Goal: Obtain resource: Download file/media

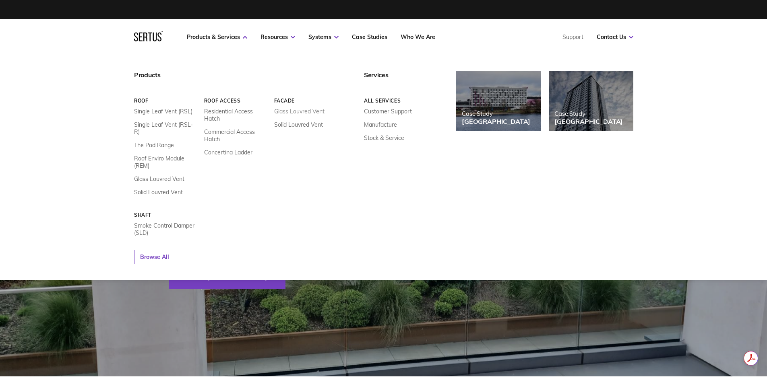
click at [281, 110] on link "Glass Louvred Vent" at bounding box center [299, 111] width 50 height 7
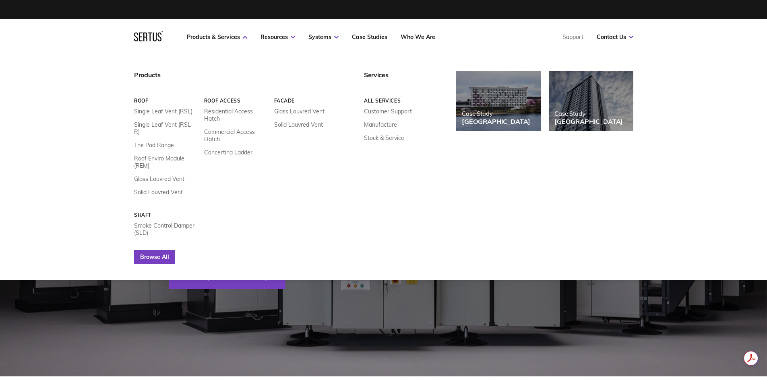
click at [170, 252] on link "Browse All" at bounding box center [154, 257] width 41 height 14
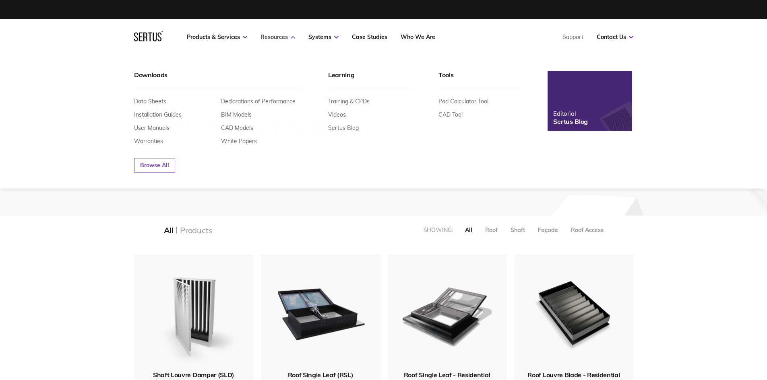
click at [289, 38] on link "Resources" at bounding box center [277, 36] width 35 height 7
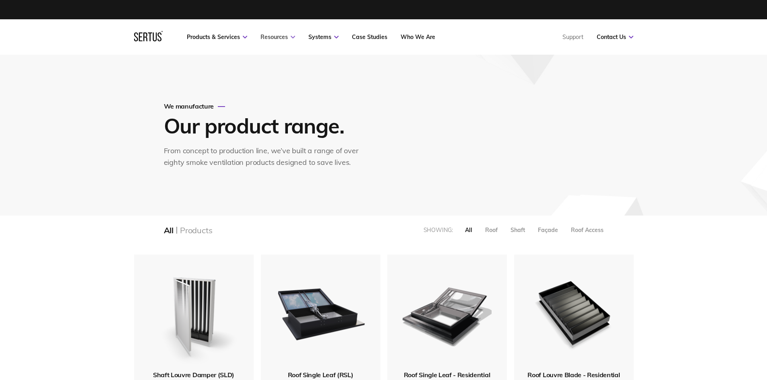
click at [287, 37] on link "Resources" at bounding box center [277, 36] width 35 height 7
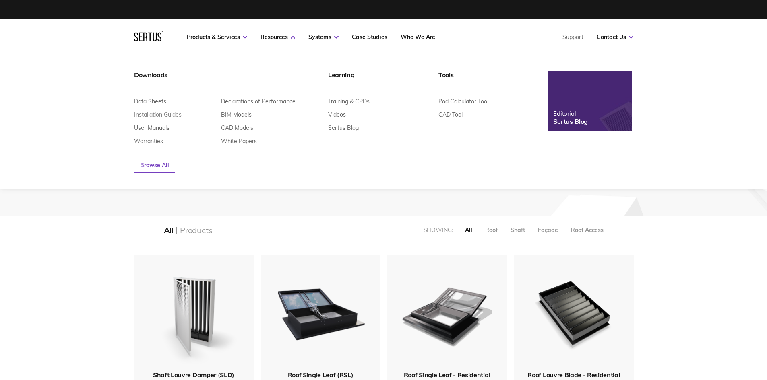
click at [159, 114] on link "Installation Guides" at bounding box center [157, 114] width 47 height 7
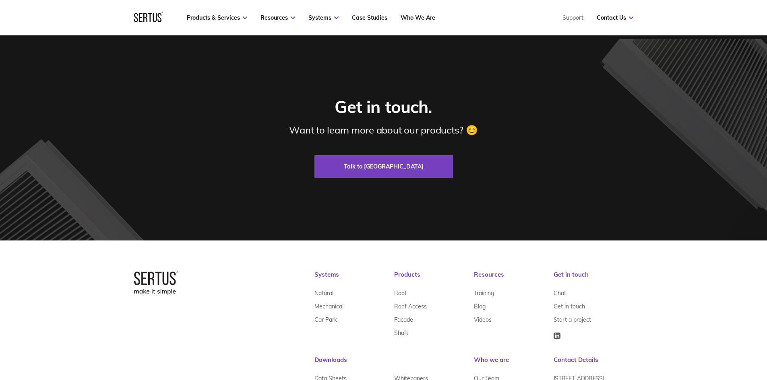
scroll to position [900, 0]
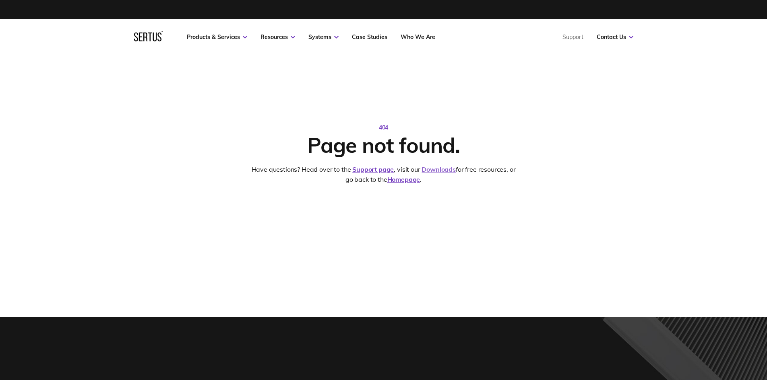
click at [444, 169] on link "Downloads" at bounding box center [438, 169] width 34 height 8
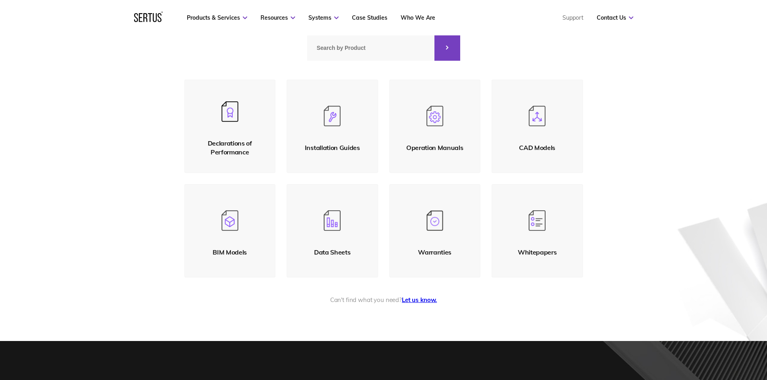
scroll to position [121, 0]
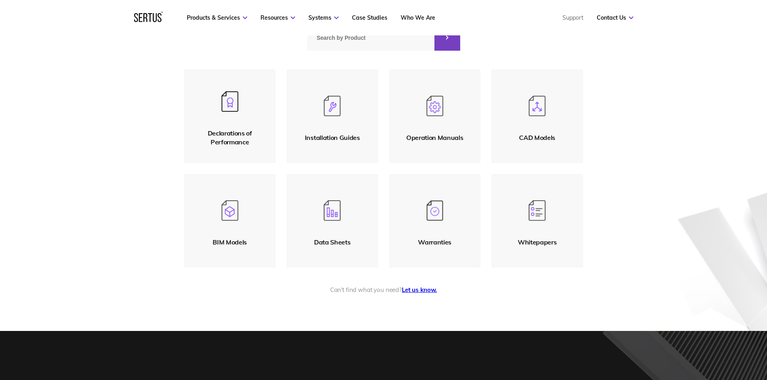
click at [325, 105] on img at bounding box center [332, 106] width 17 height 21
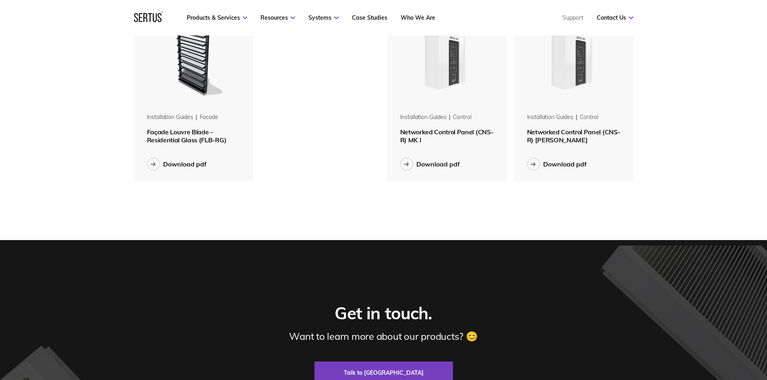
scroll to position [644, 0]
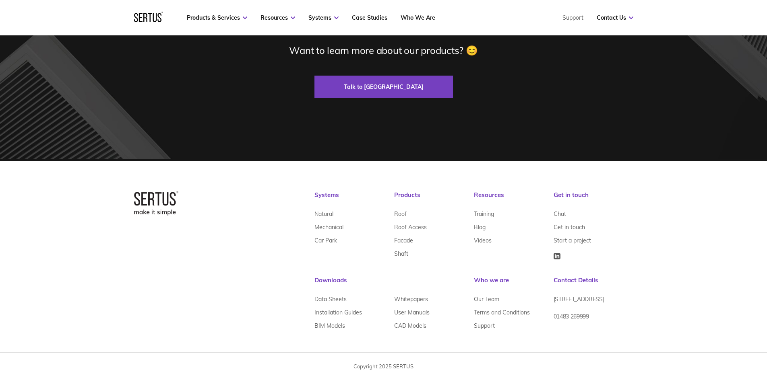
scroll to position [121, 0]
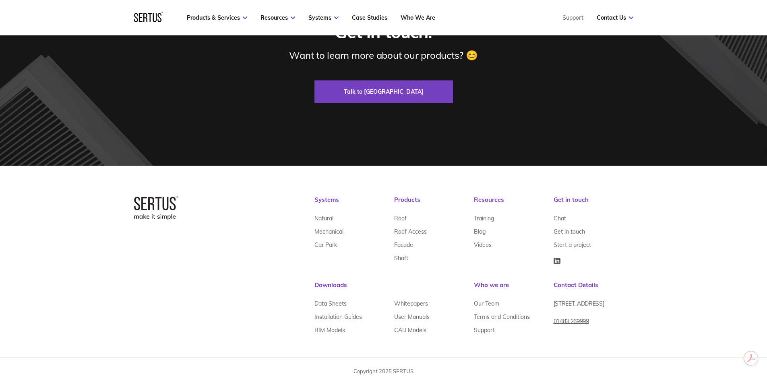
scroll to position [1562, 0]
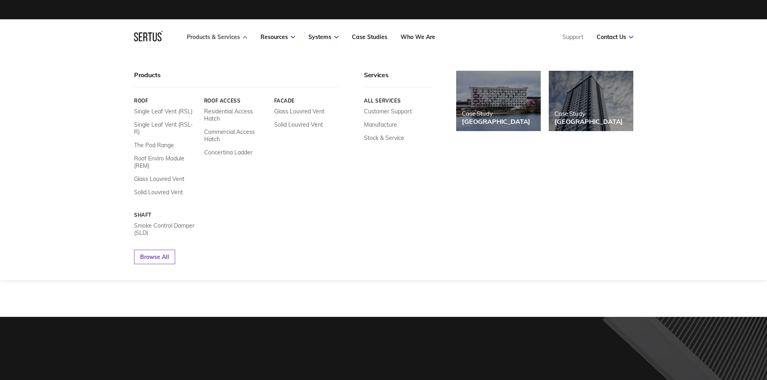
click at [207, 37] on link "Products & Services" at bounding box center [217, 36] width 60 height 7
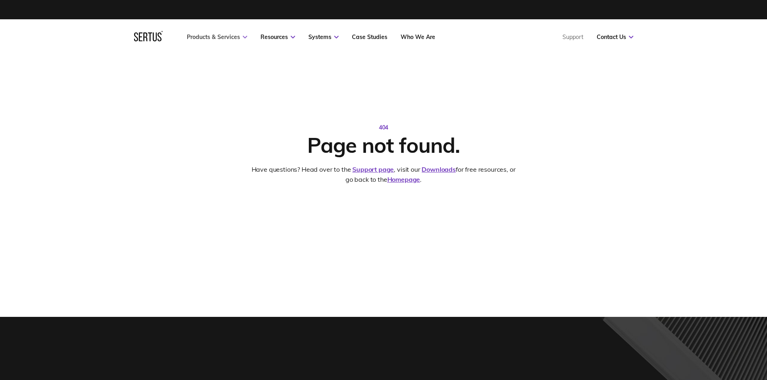
click at [207, 37] on link "Products & Services" at bounding box center [217, 36] width 60 height 7
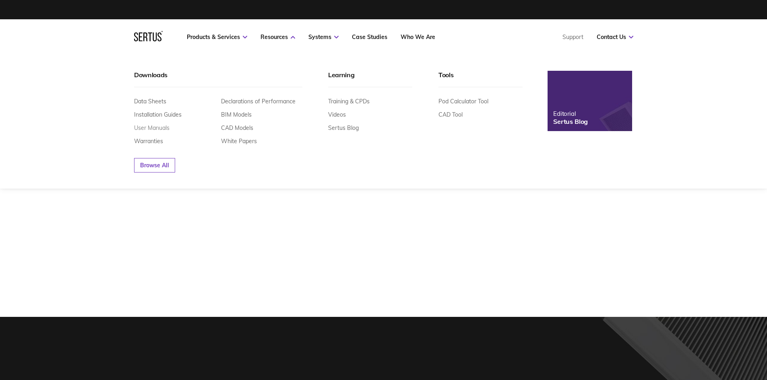
click at [158, 129] on link "User Manuals" at bounding box center [151, 127] width 35 height 7
